Goal: Transaction & Acquisition: Purchase product/service

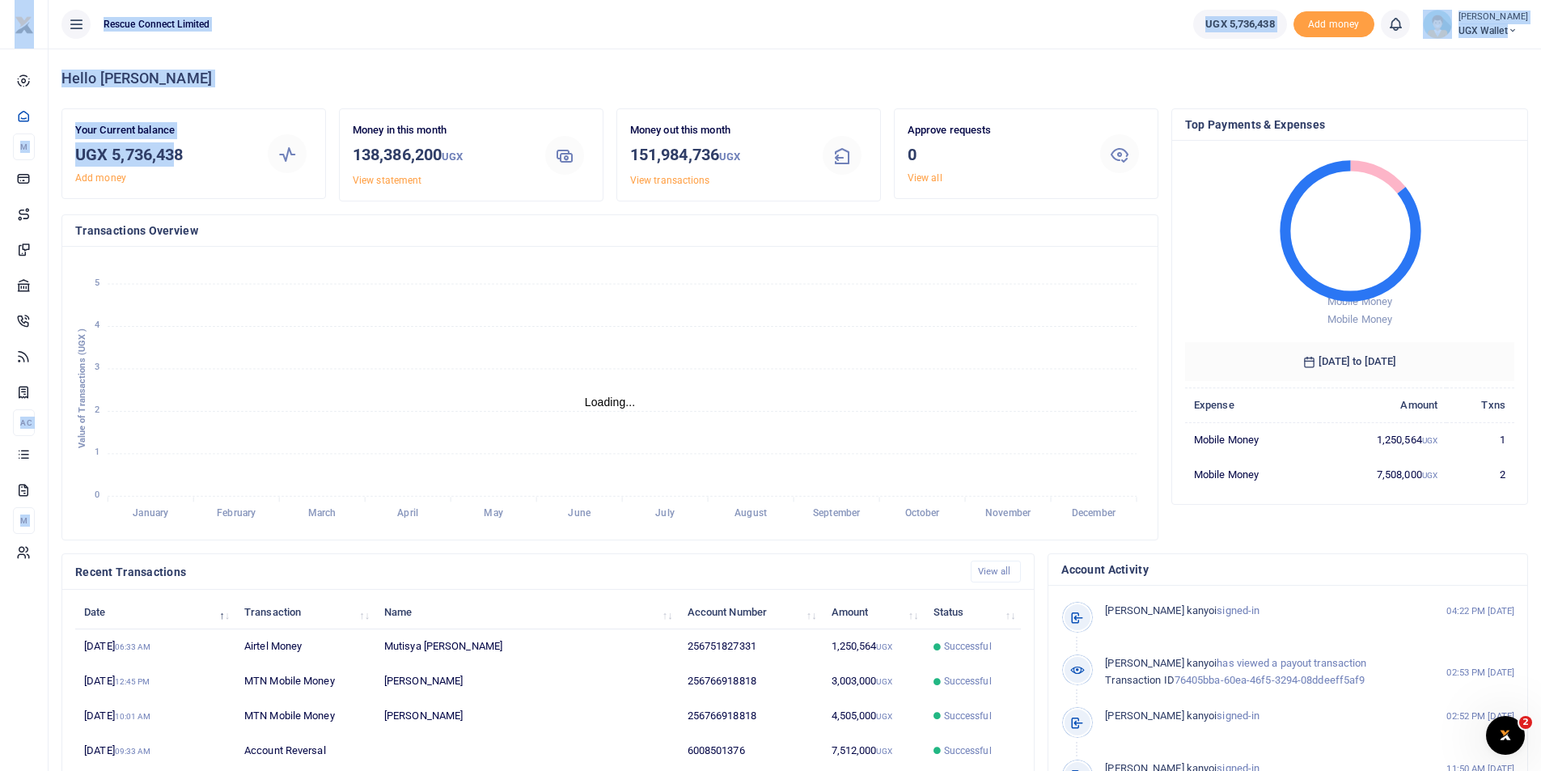
drag, startPoint x: 116, startPoint y: 153, endPoint x: 180, endPoint y: 159, distance: 64.2
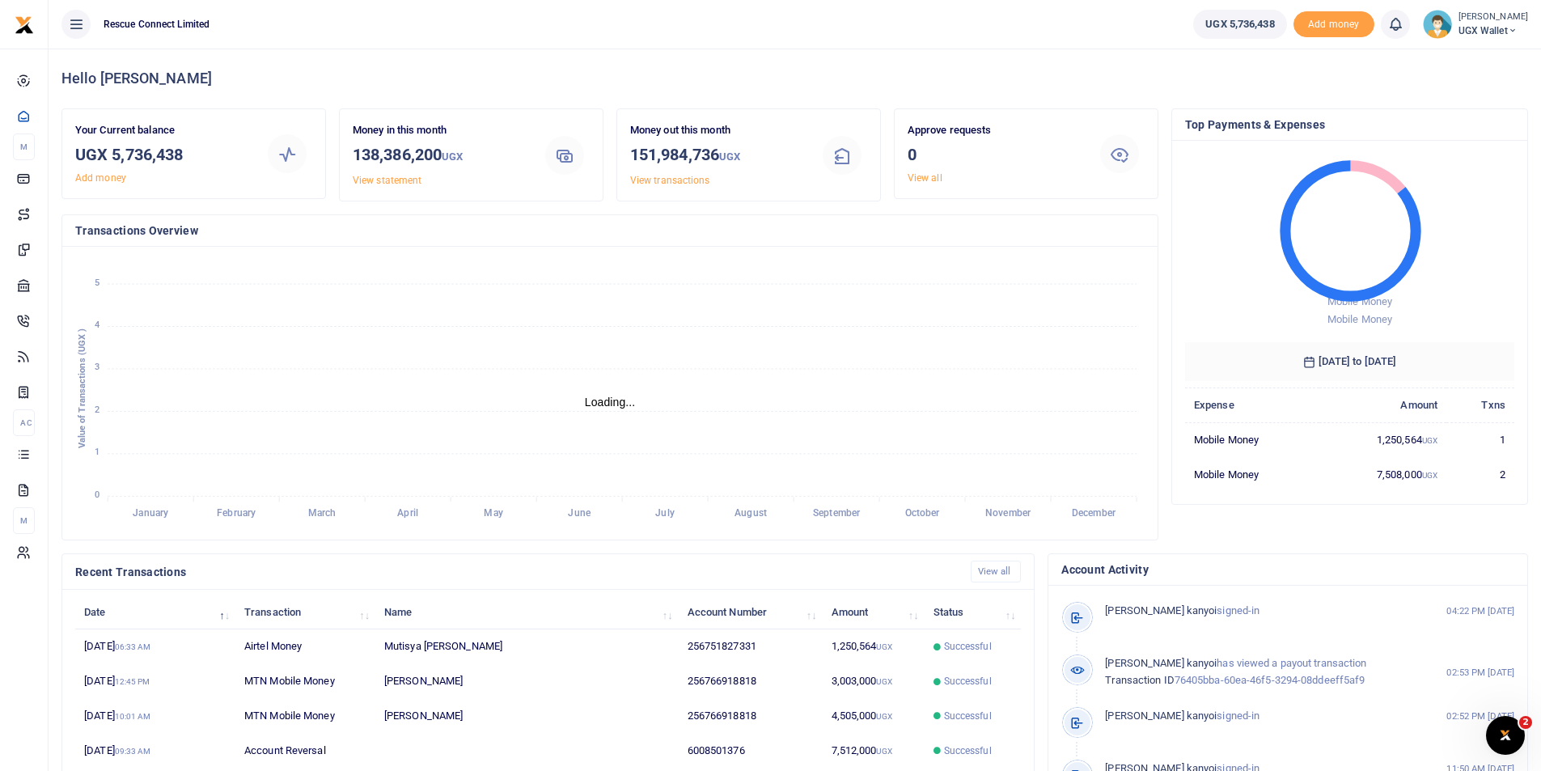
click at [190, 183] on div "Your Current balance UGX 5,736,438 Add money" at bounding box center [163, 153] width 188 height 63
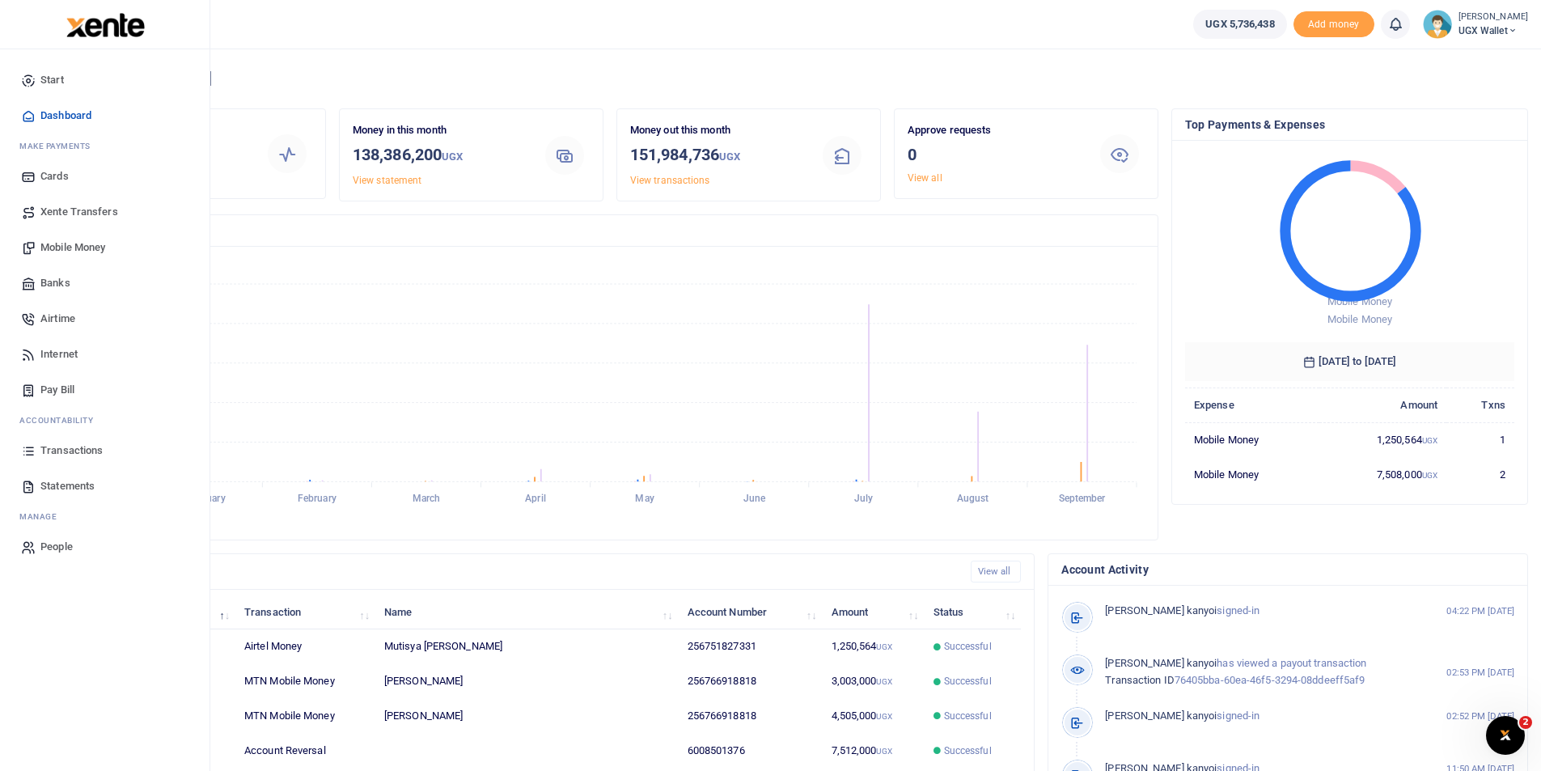
click at [56, 252] on span "Mobile Money" at bounding box center [72, 247] width 65 height 16
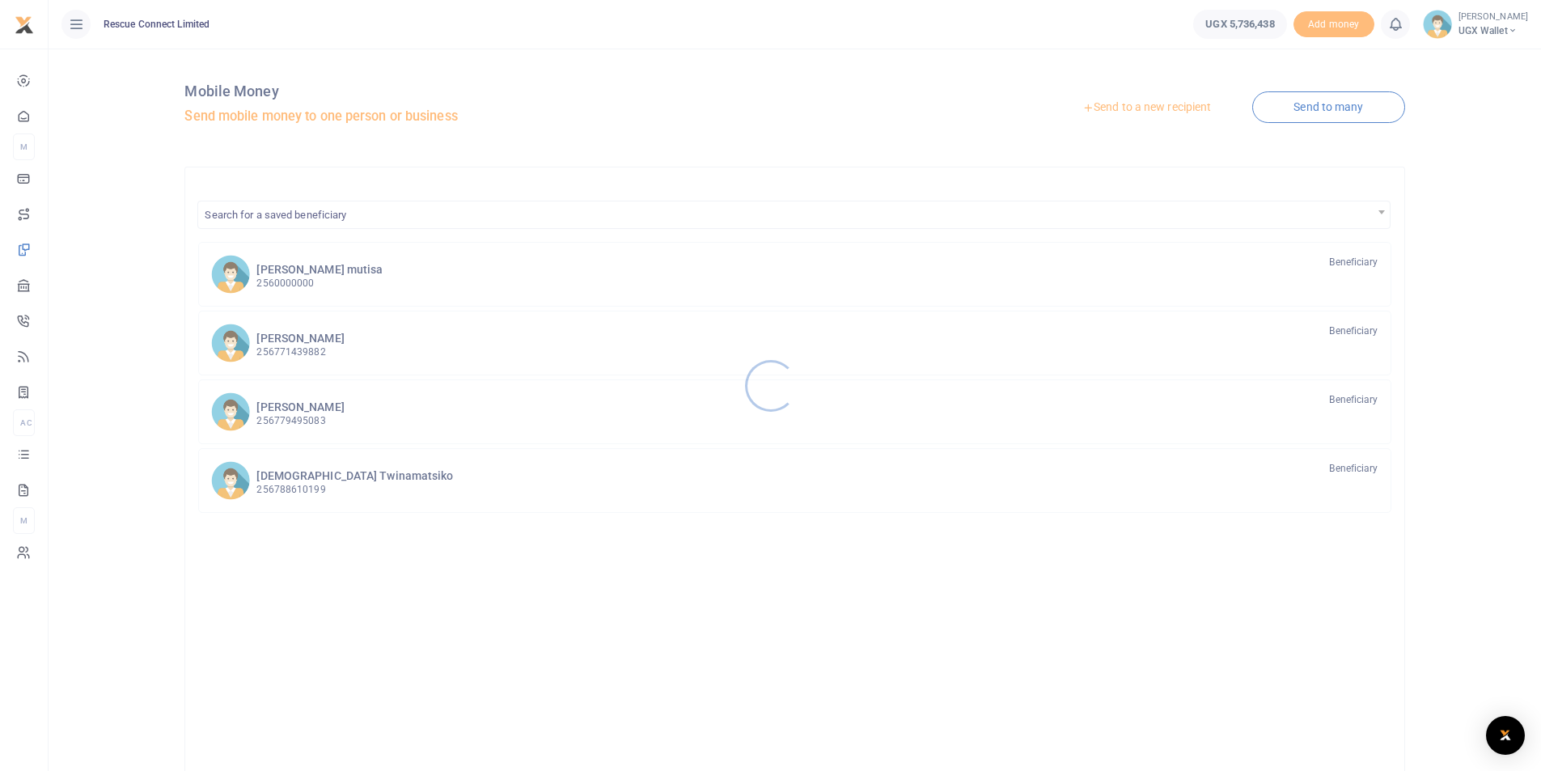
click at [1298, 99] on div at bounding box center [770, 385] width 1541 height 771
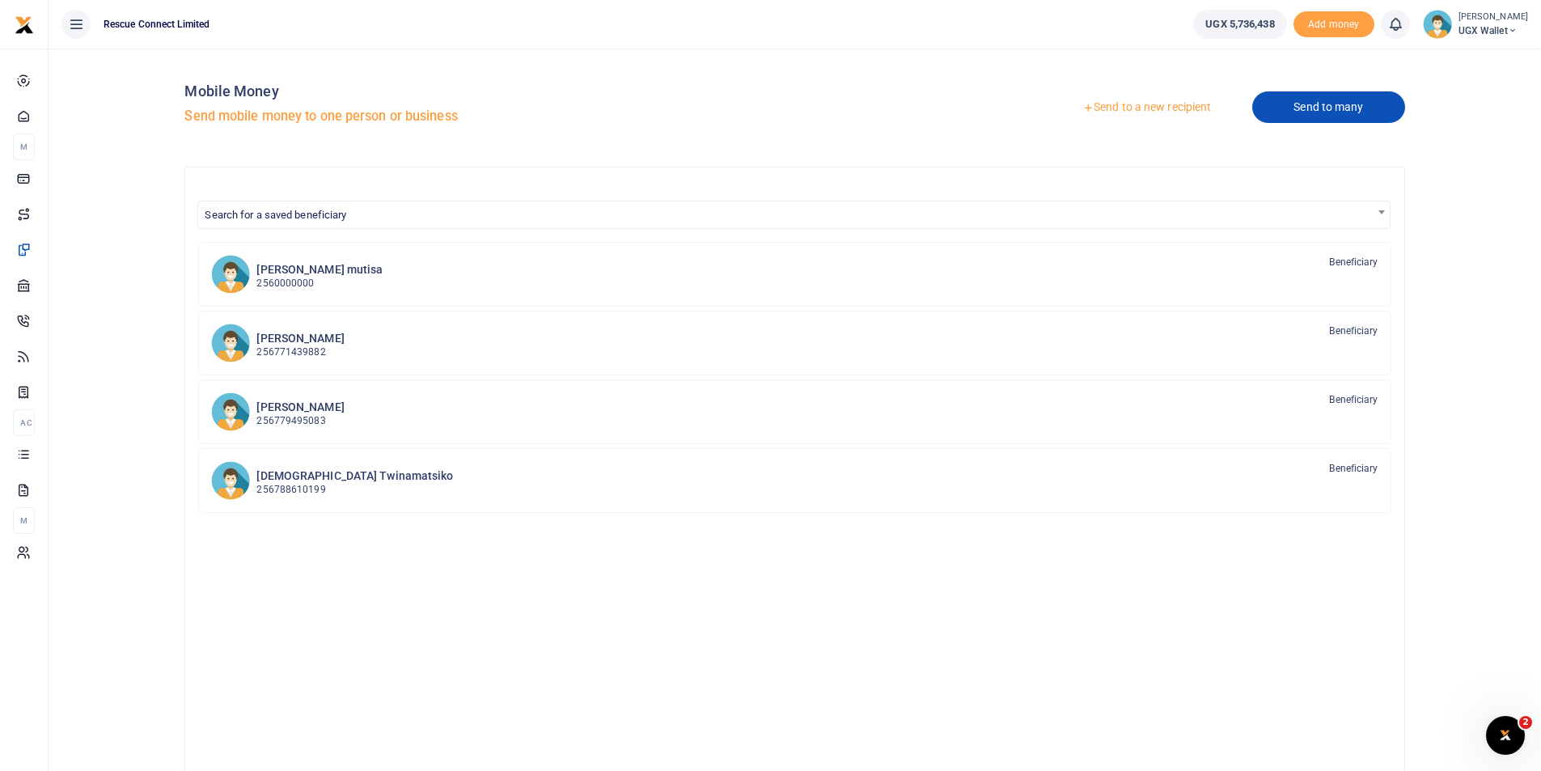
click at [1364, 105] on link "Send to many" at bounding box center [1328, 107] width 152 height 32
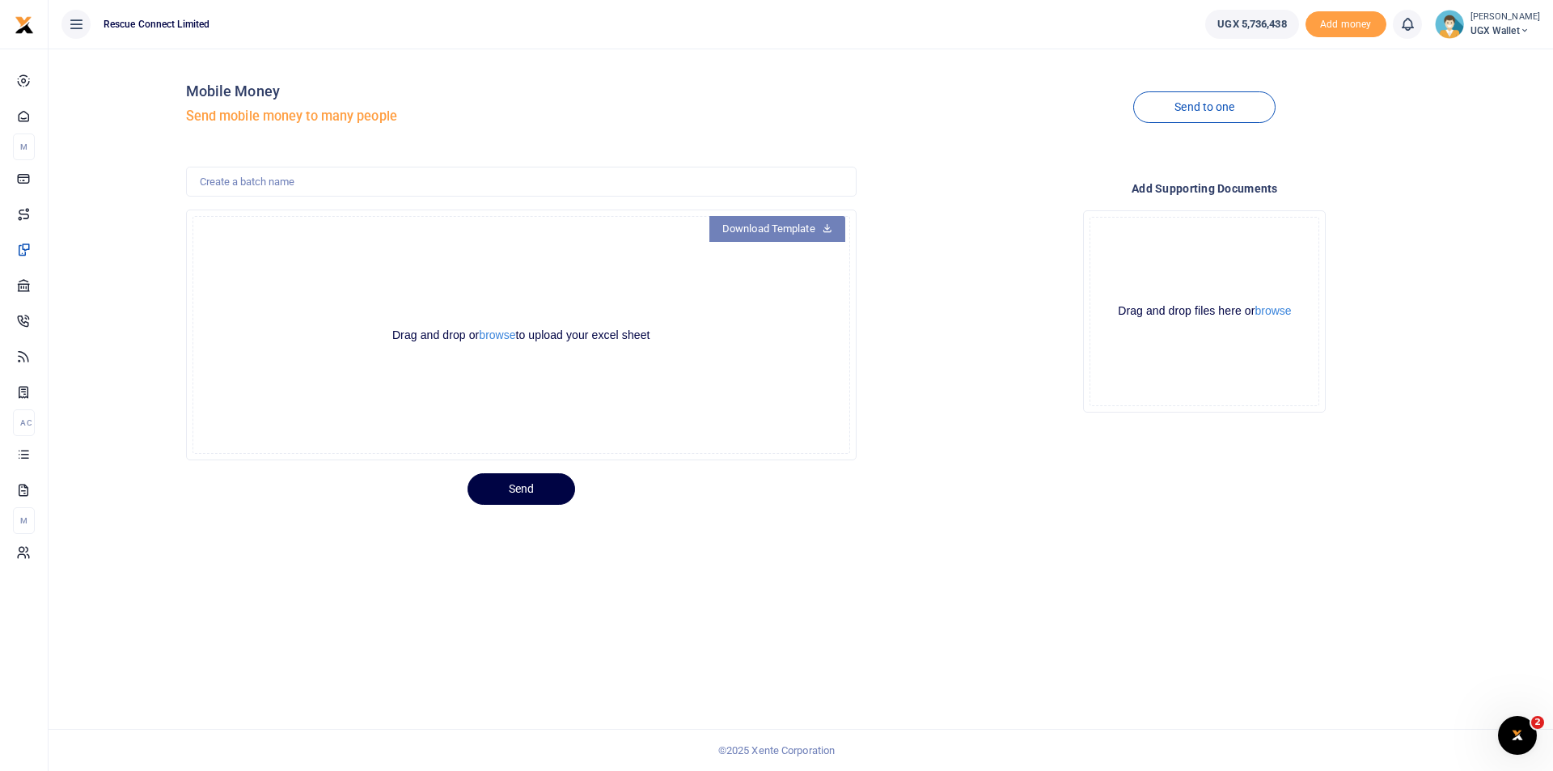
click at [731, 229] on link "Download Template" at bounding box center [777, 229] width 136 height 26
click at [506, 336] on button "browse" at bounding box center [497, 335] width 36 height 12
click at [486, 337] on button "browse" at bounding box center [497, 335] width 36 height 12
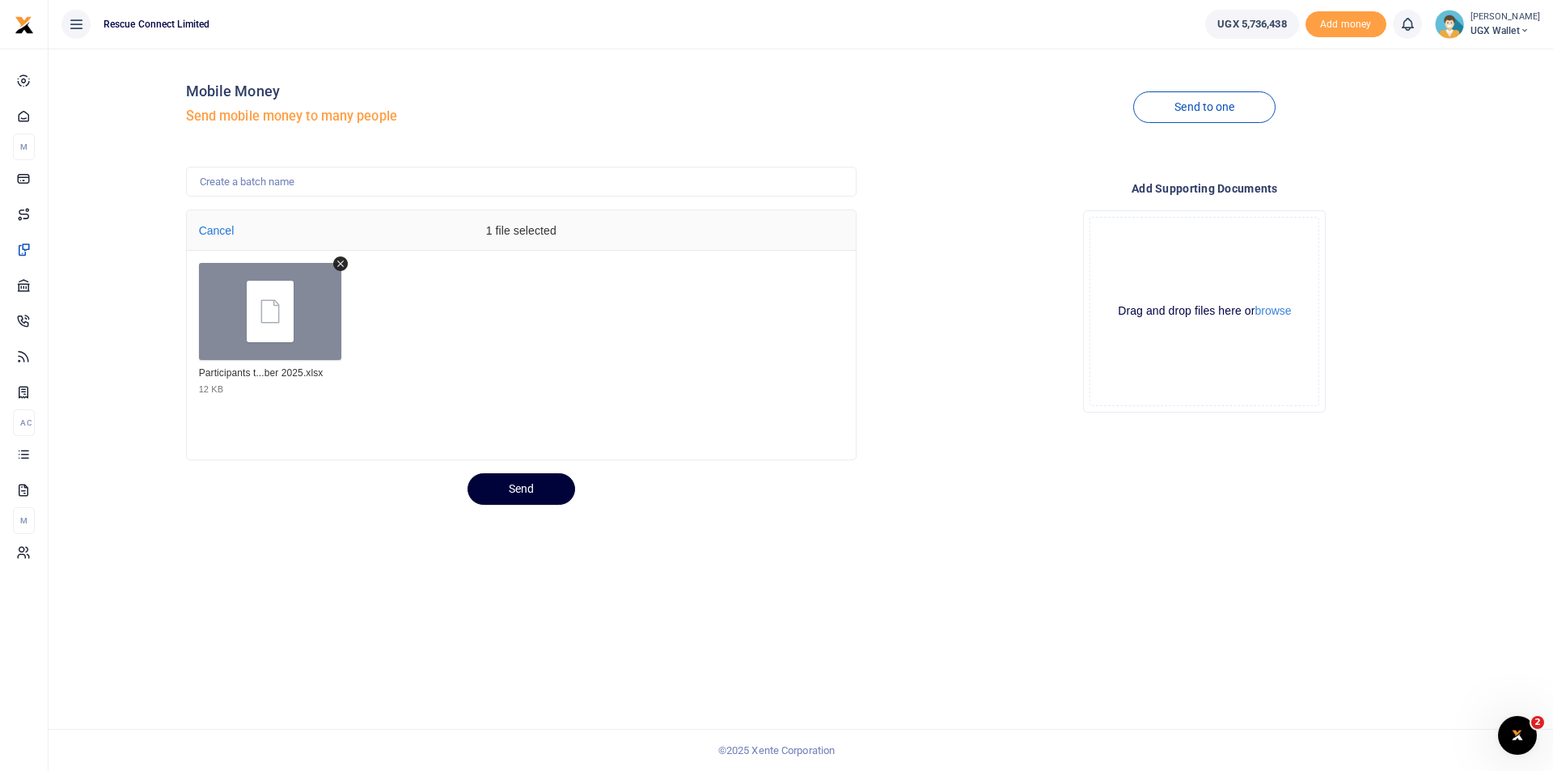
click at [542, 493] on button "Send" at bounding box center [522, 489] width 108 height 32
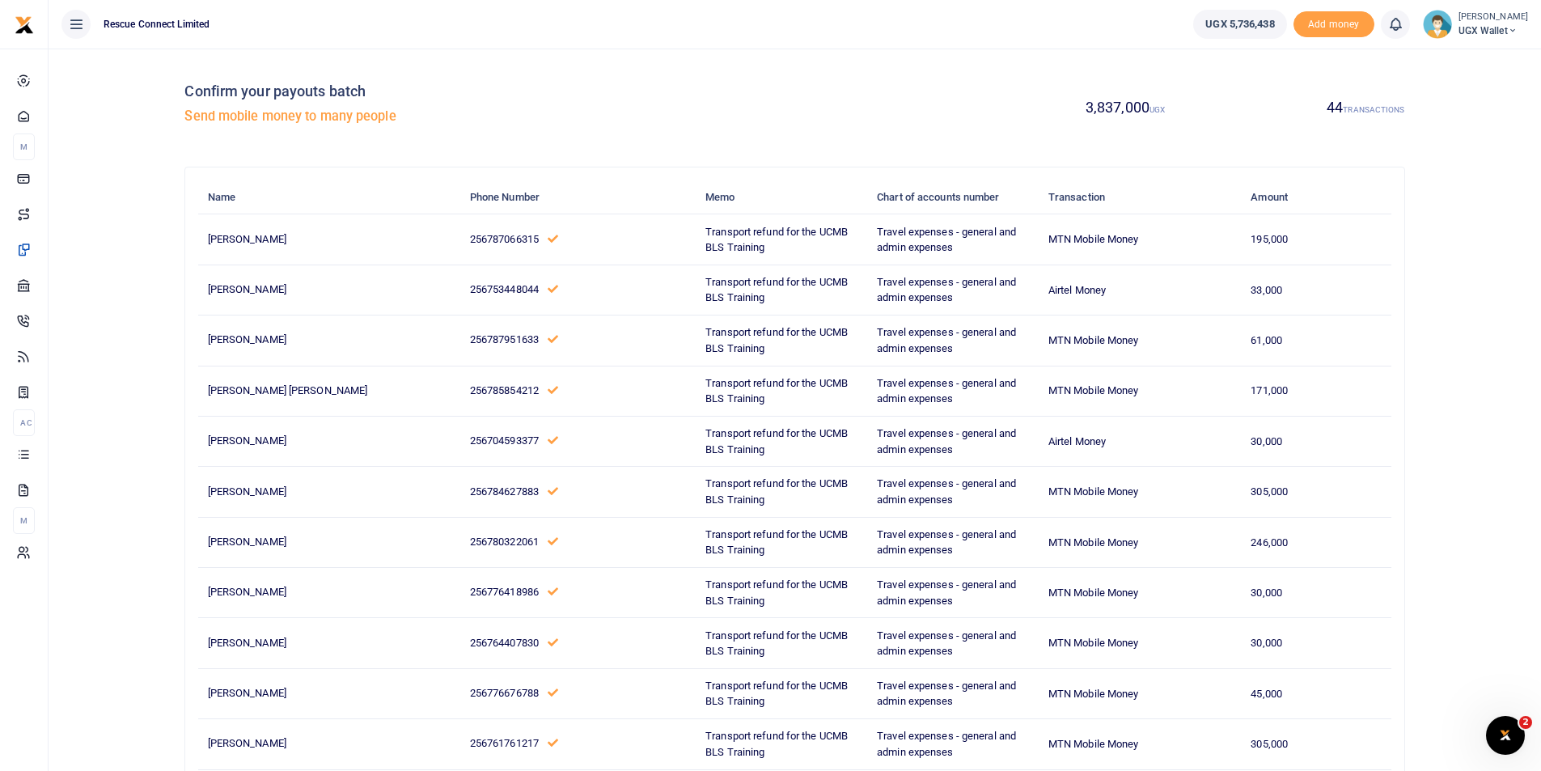
scroll to position [1802, 0]
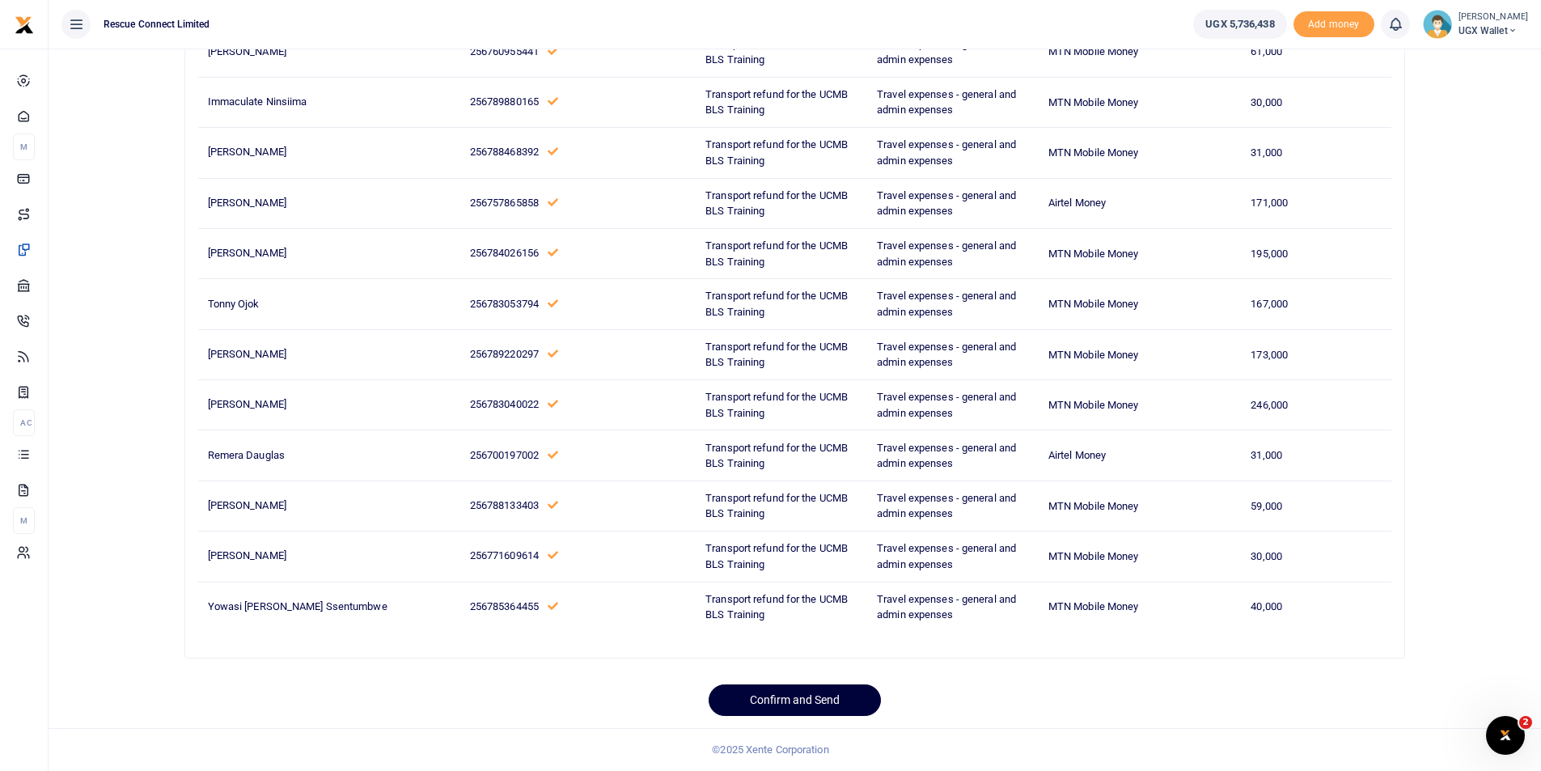
click at [812, 702] on button "Confirm and Send" at bounding box center [795, 700] width 172 height 32
